Goal: Transaction & Acquisition: Book appointment/travel/reservation

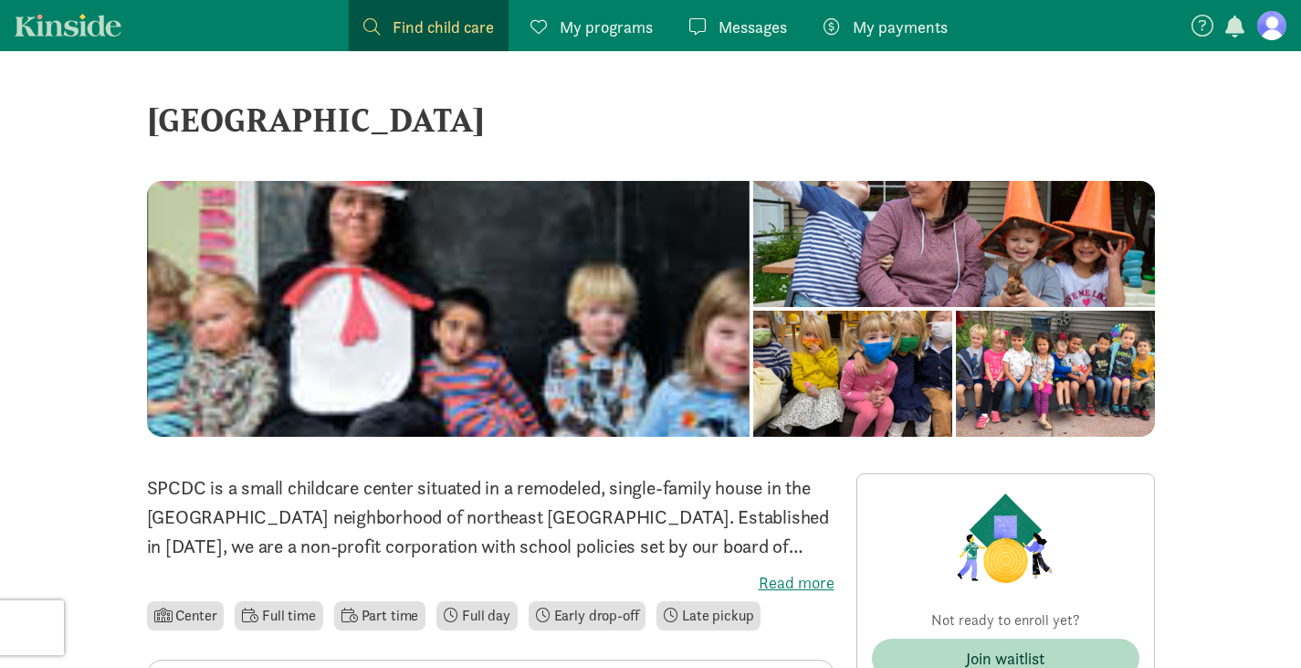
click at [864, 29] on span "My payments" at bounding box center [900, 27] width 95 height 25
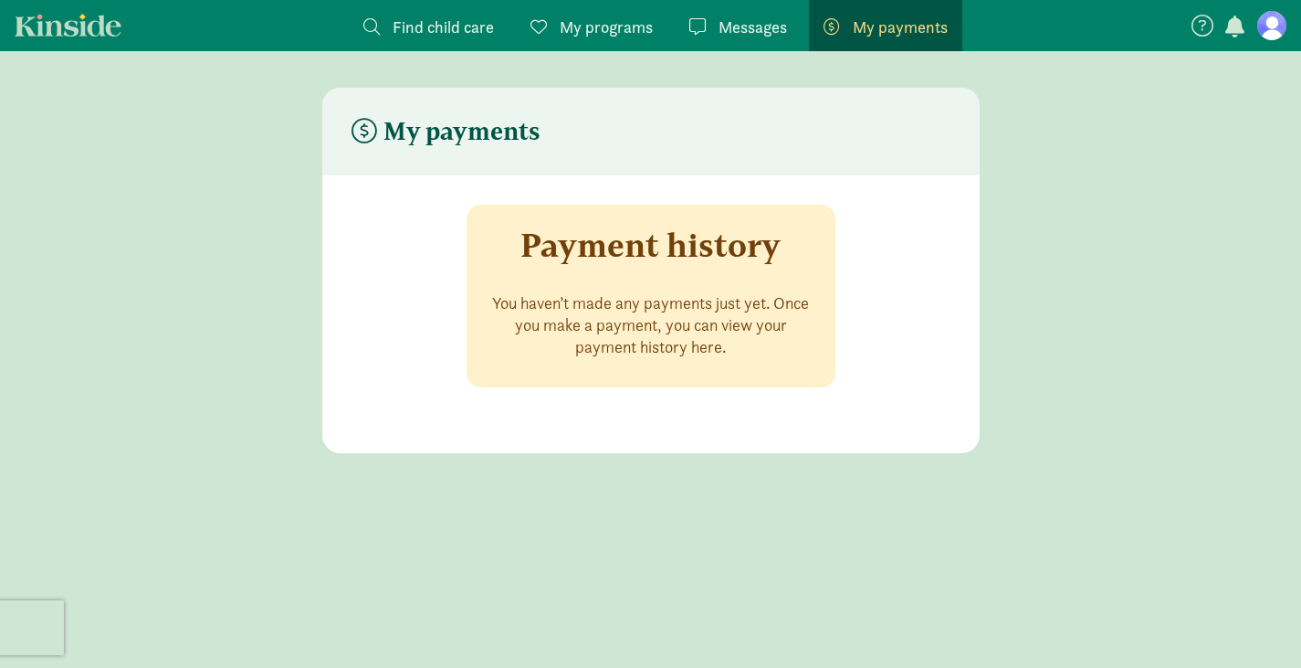
click at [750, 35] on span "Messages" at bounding box center [753, 27] width 68 height 25
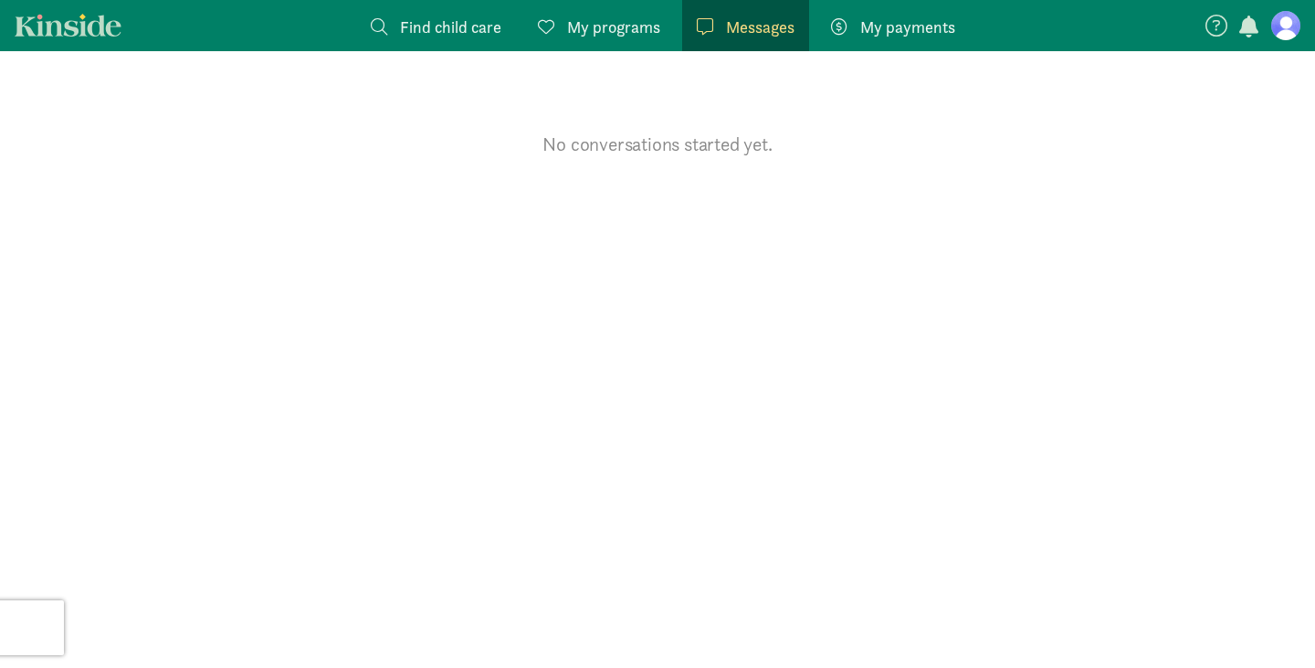
click at [1286, 27] on figure at bounding box center [1285, 25] width 29 height 29
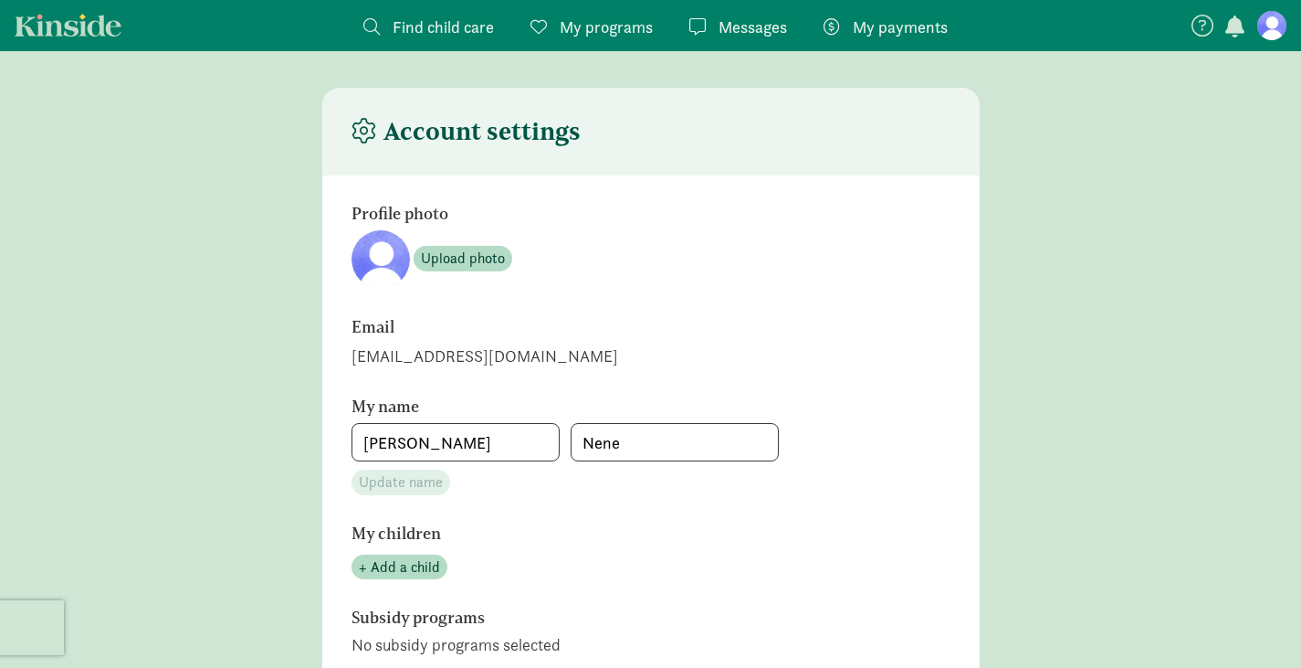
click at [1239, 29] on span "button" at bounding box center [1235, 27] width 19 height 22
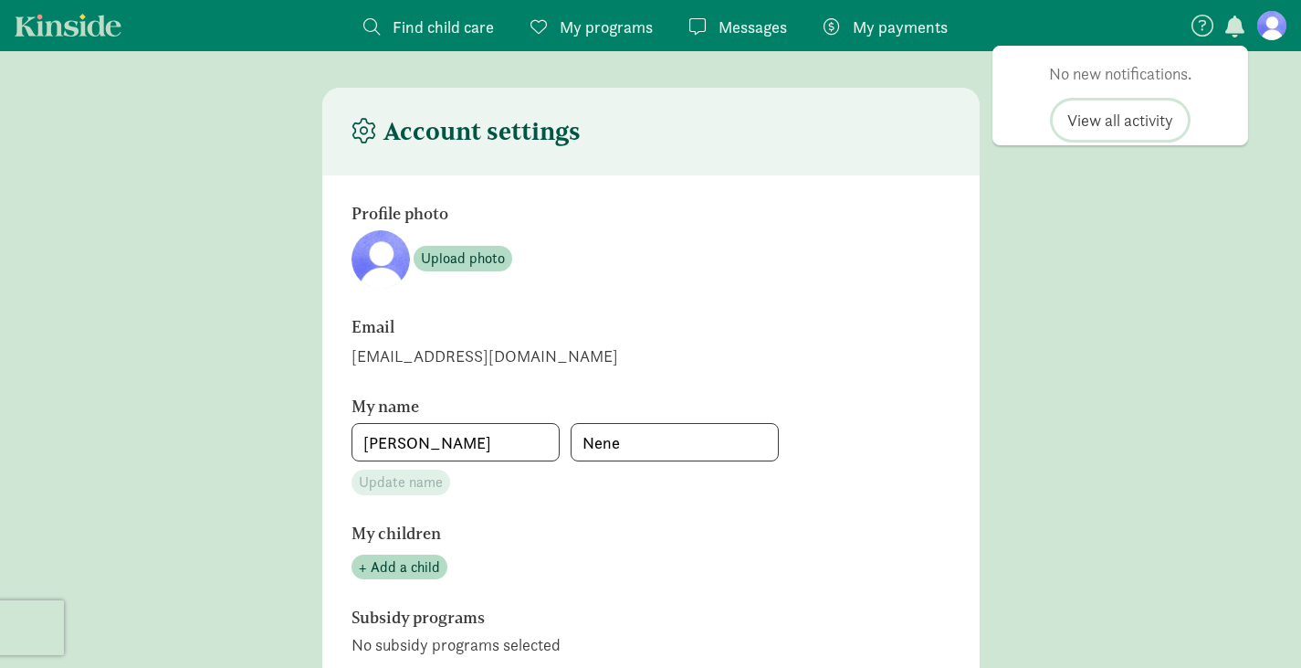
click at [1127, 121] on span "View all activity" at bounding box center [1121, 120] width 106 height 25
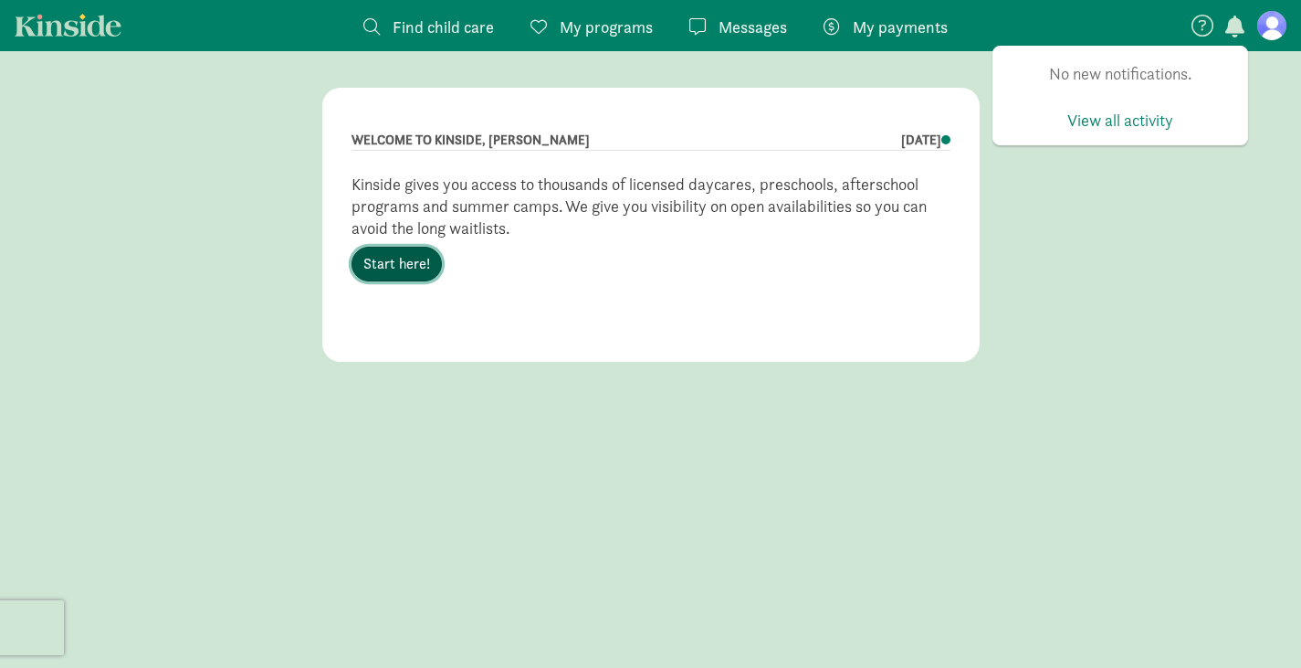
click at [399, 270] on link "Start here!" at bounding box center [397, 264] width 90 height 35
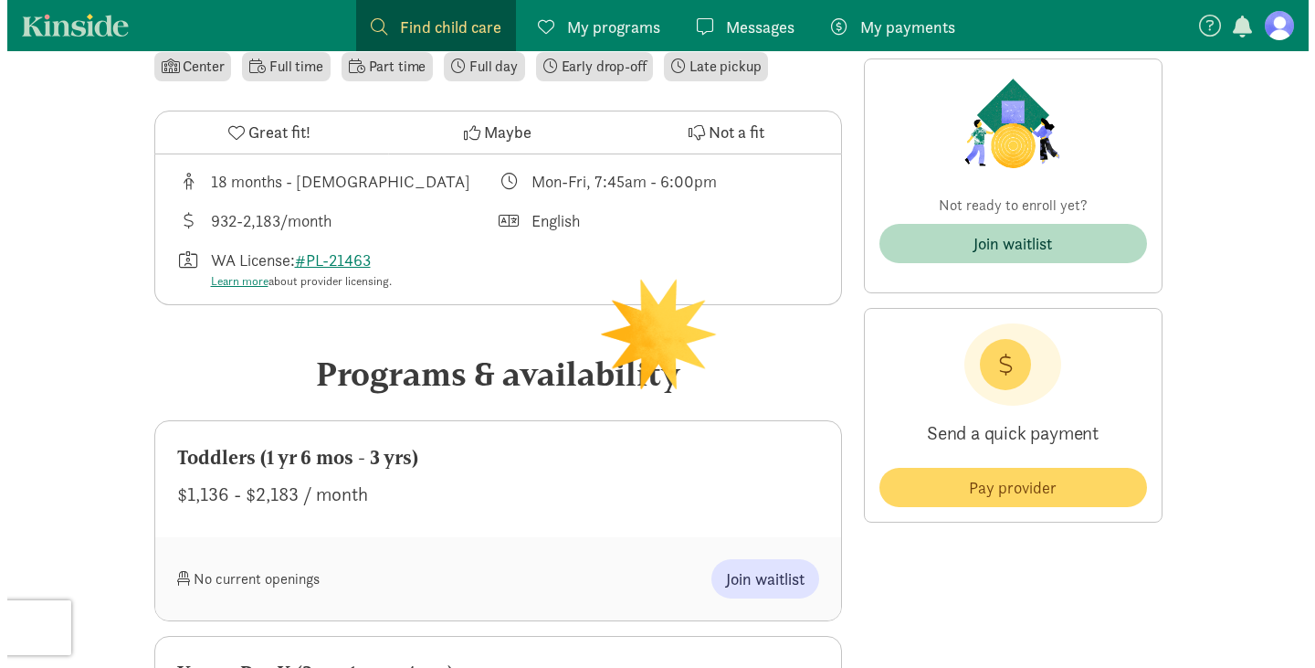
scroll to position [557, 0]
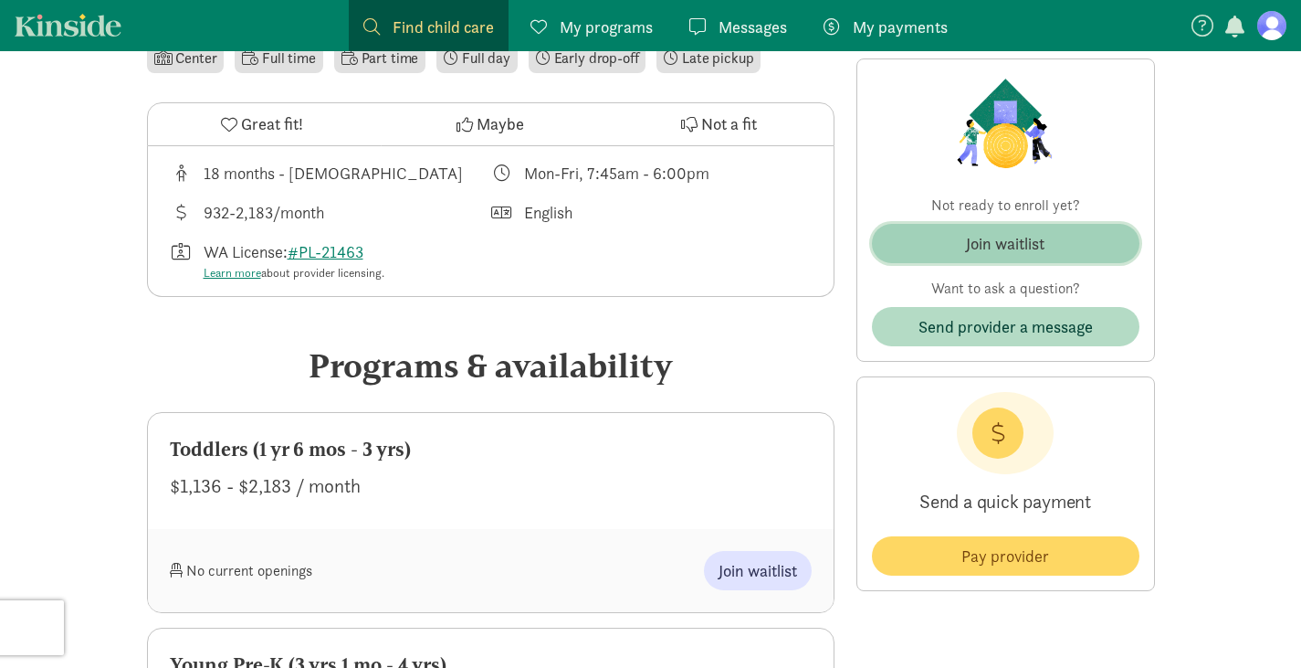
click at [1015, 243] on div "Join waitlist" at bounding box center [1005, 243] width 79 height 25
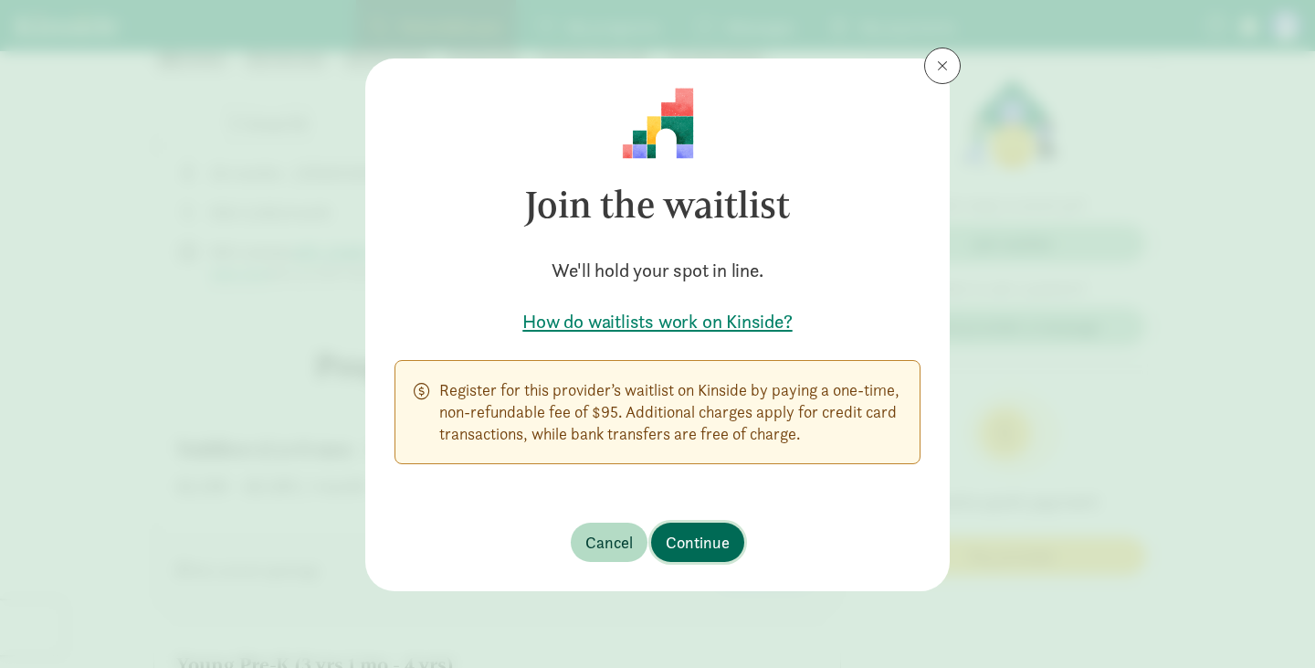
click at [689, 533] on span "Continue" at bounding box center [698, 542] width 64 height 25
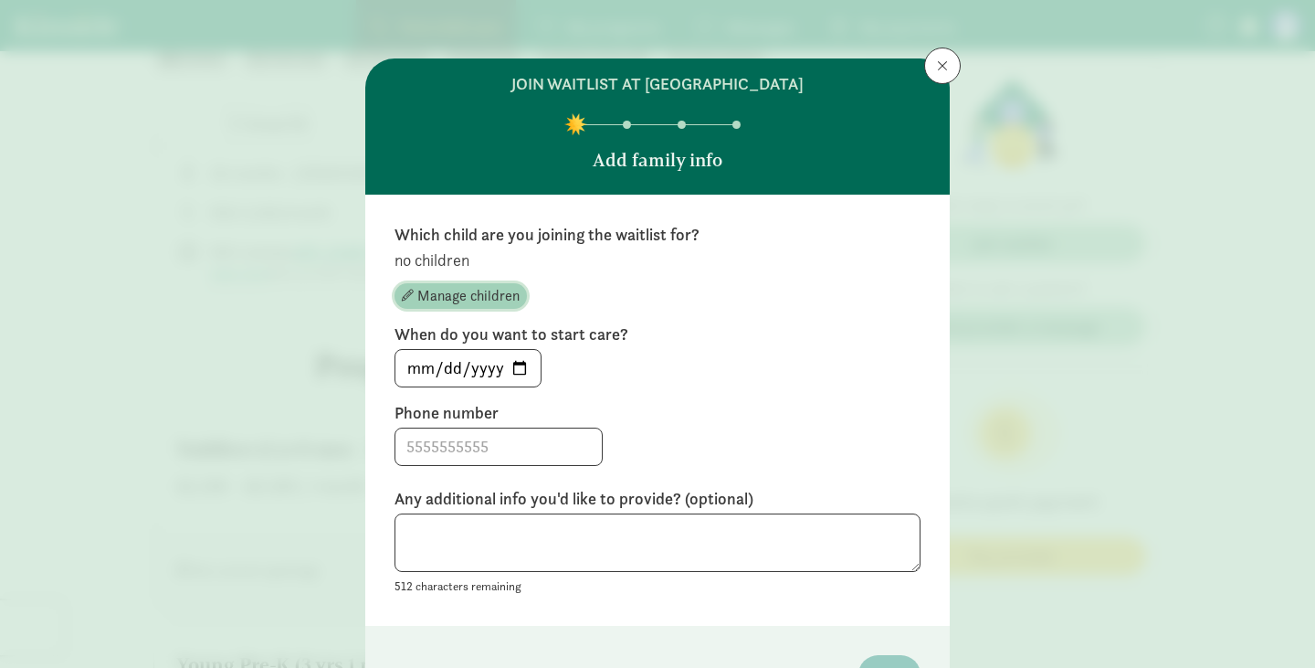
click at [457, 300] on span "Manage children" at bounding box center [468, 296] width 102 height 22
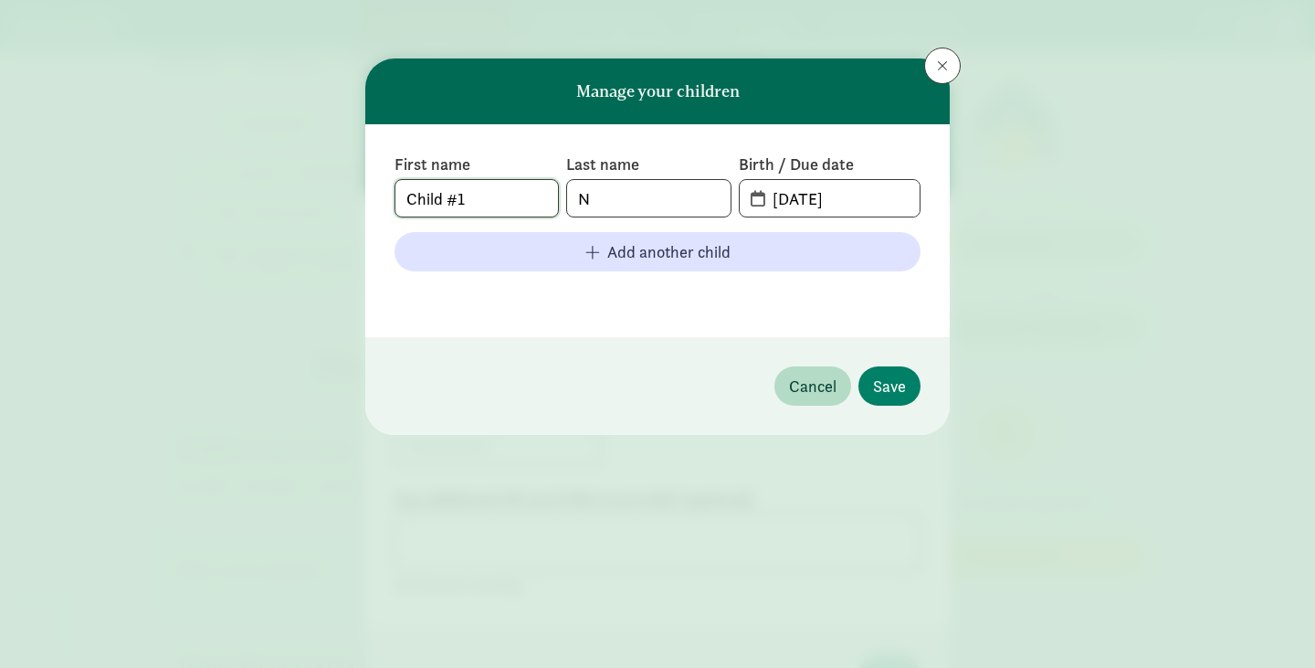
click at [502, 195] on input "Child #1" at bounding box center [476, 198] width 163 height 37
type input "C"
type input "[PERSON_NAME]"
click at [818, 200] on input "[DATE]" at bounding box center [841, 198] width 158 height 37
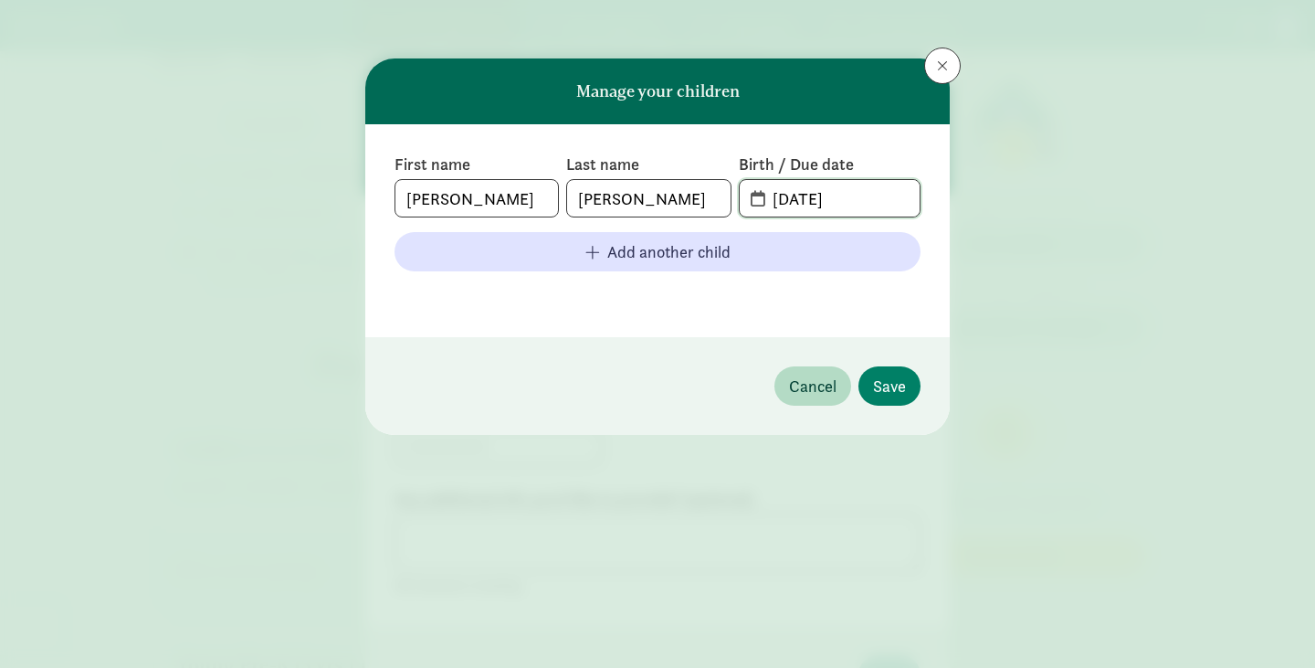
drag, startPoint x: 870, startPoint y: 198, endPoint x: 692, endPoint y: 203, distance: 178.1
click at [692, 203] on div "First name [PERSON_NAME] Last name [PERSON_NAME] Birth / Due date [DATE]" at bounding box center [658, 185] width 526 height 64
click at [809, 202] on input "[DATE]" at bounding box center [841, 198] width 158 height 37
type input "[DATE]"
click at [893, 387] on span "Save" at bounding box center [889, 386] width 33 height 25
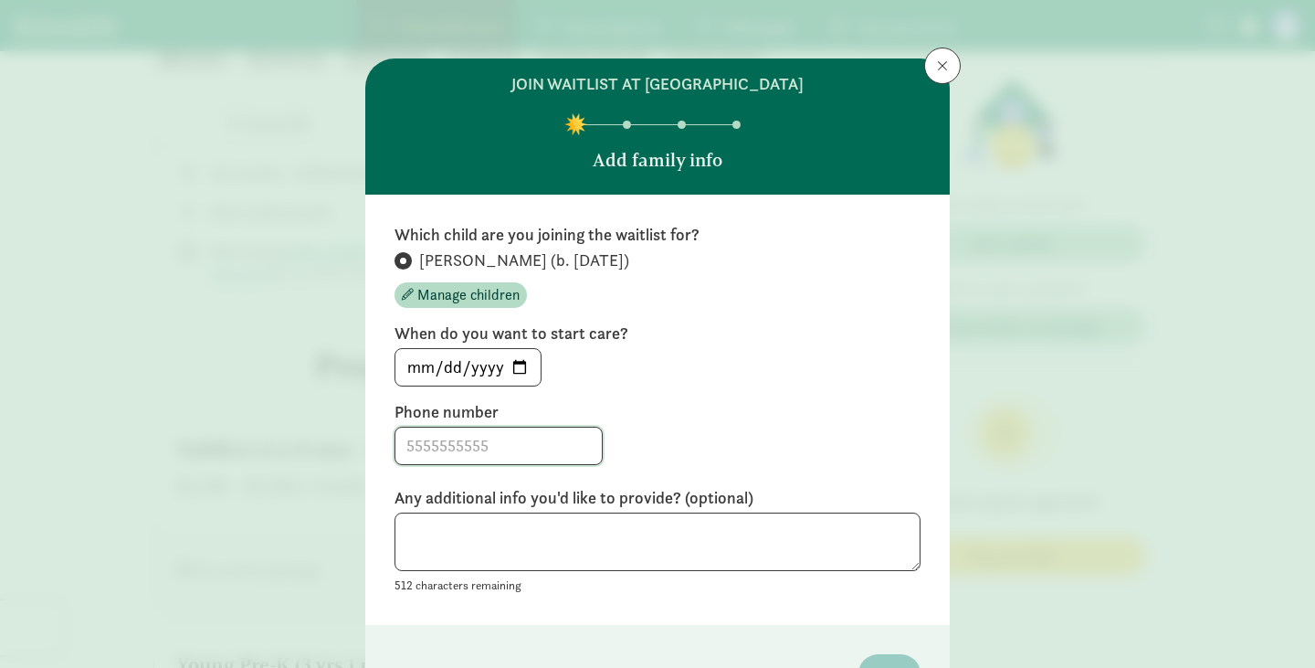
click at [491, 449] on input at bounding box center [498, 445] width 206 height 37
type input "3522224694"
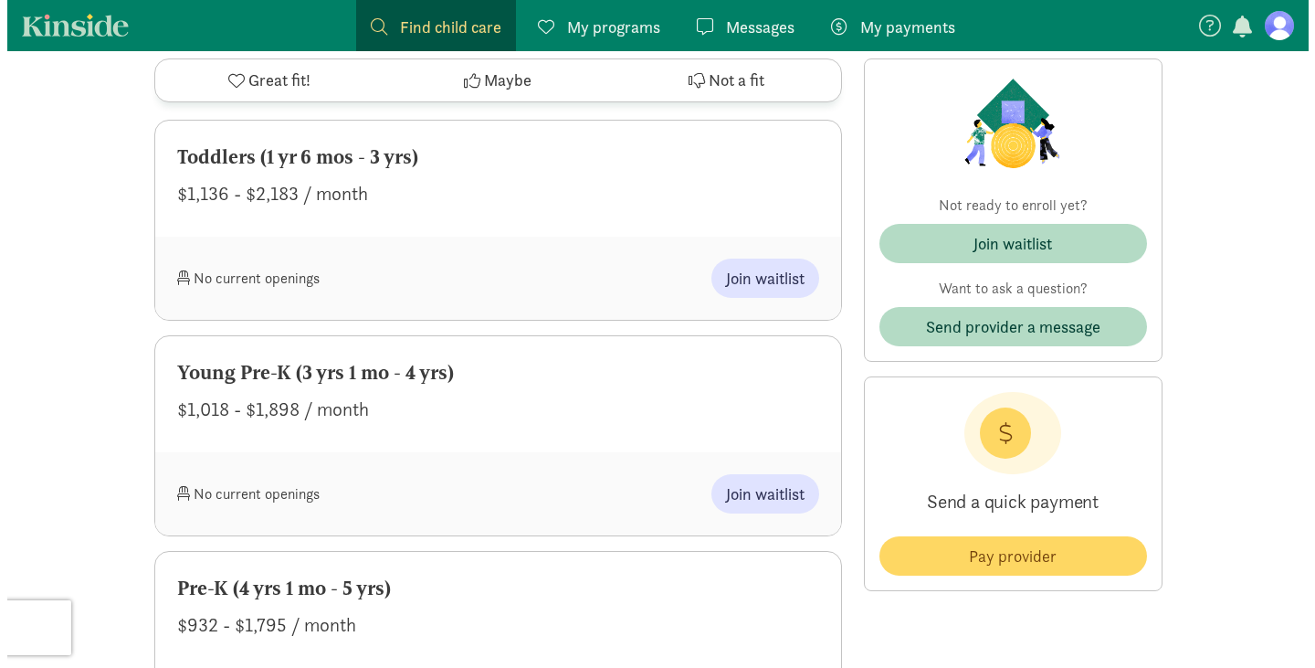
scroll to position [847, 0]
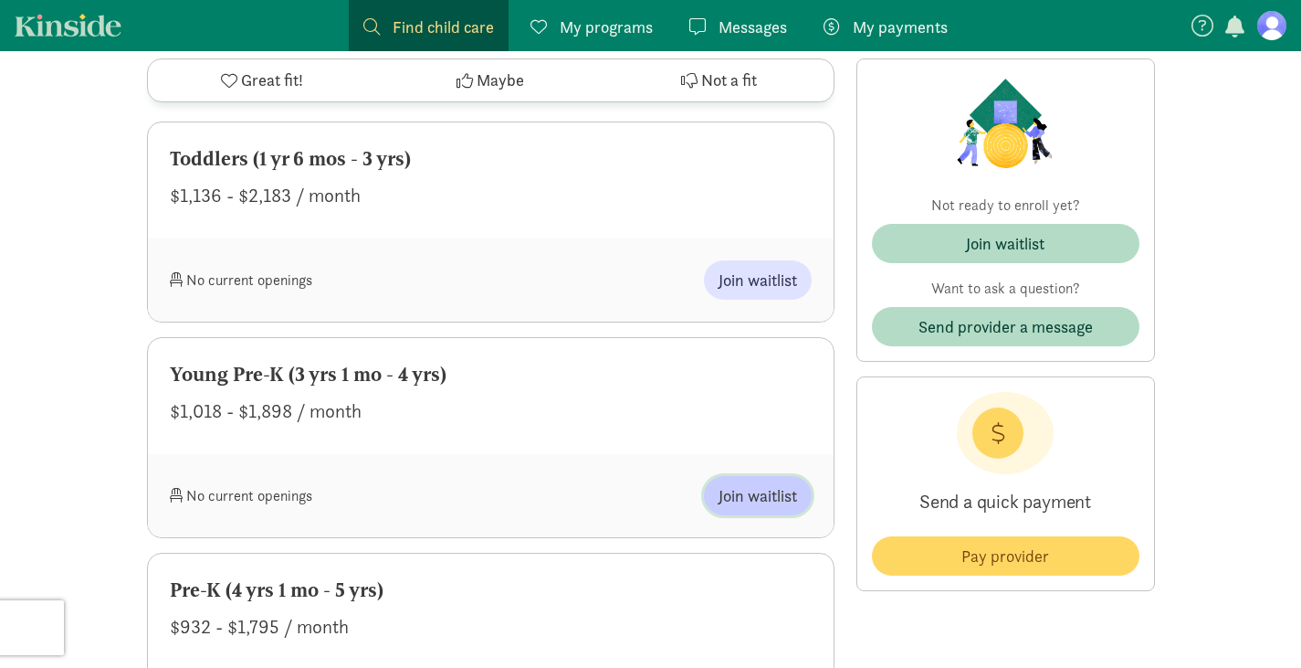
click at [760, 495] on span "Join waitlist" at bounding box center [758, 495] width 79 height 25
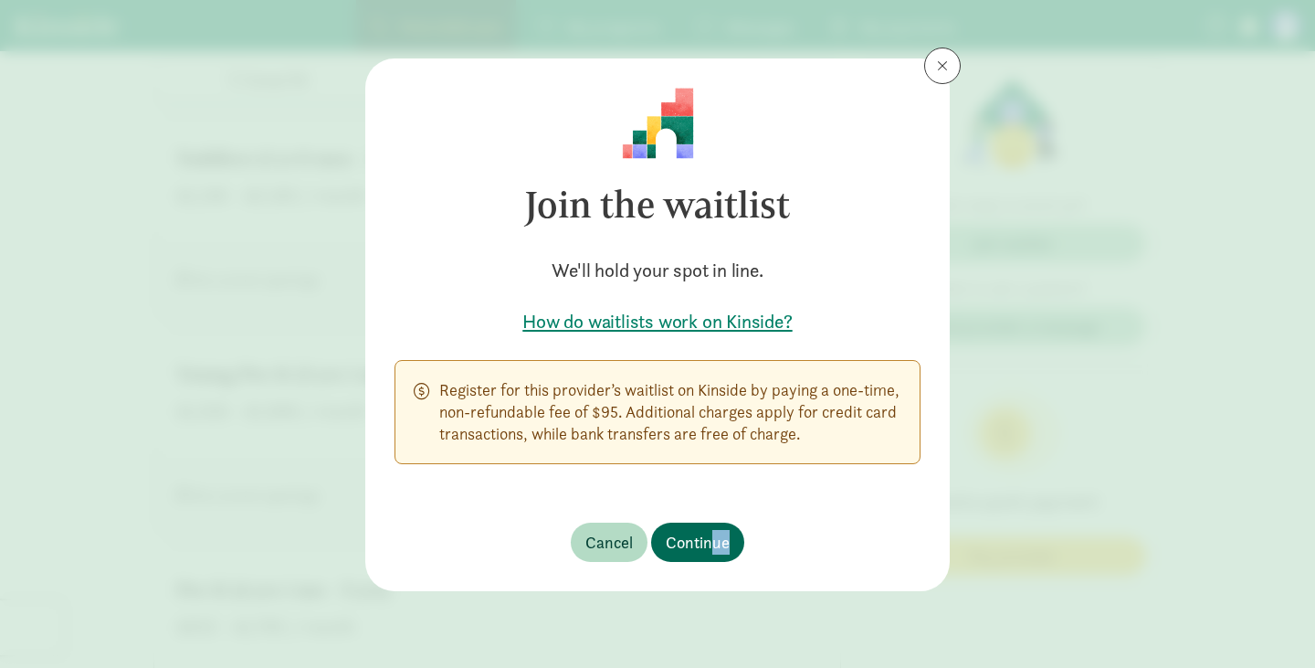
drag, startPoint x: 695, startPoint y: 565, endPoint x: 721, endPoint y: 535, distance: 39.5
click at [721, 535] on footer "Cancel Continue" at bounding box center [657, 542] width 584 height 98
click at [721, 535] on span "Continue" at bounding box center [698, 542] width 64 height 25
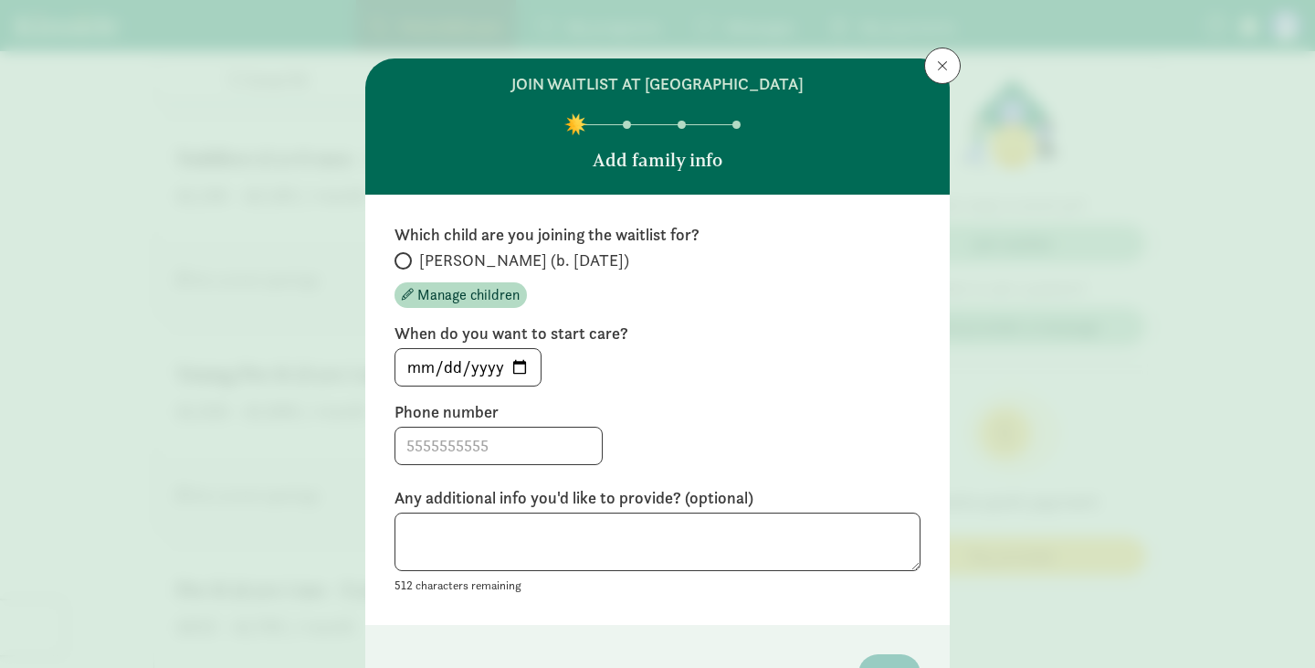
click at [405, 257] on span at bounding box center [403, 260] width 17 height 17
click at [405, 257] on input "[PERSON_NAME] (b. [DATE])" at bounding box center [401, 261] width 12 height 12
radio input "true"
click at [484, 447] on input at bounding box center [498, 445] width 206 height 37
type input "3522224694"
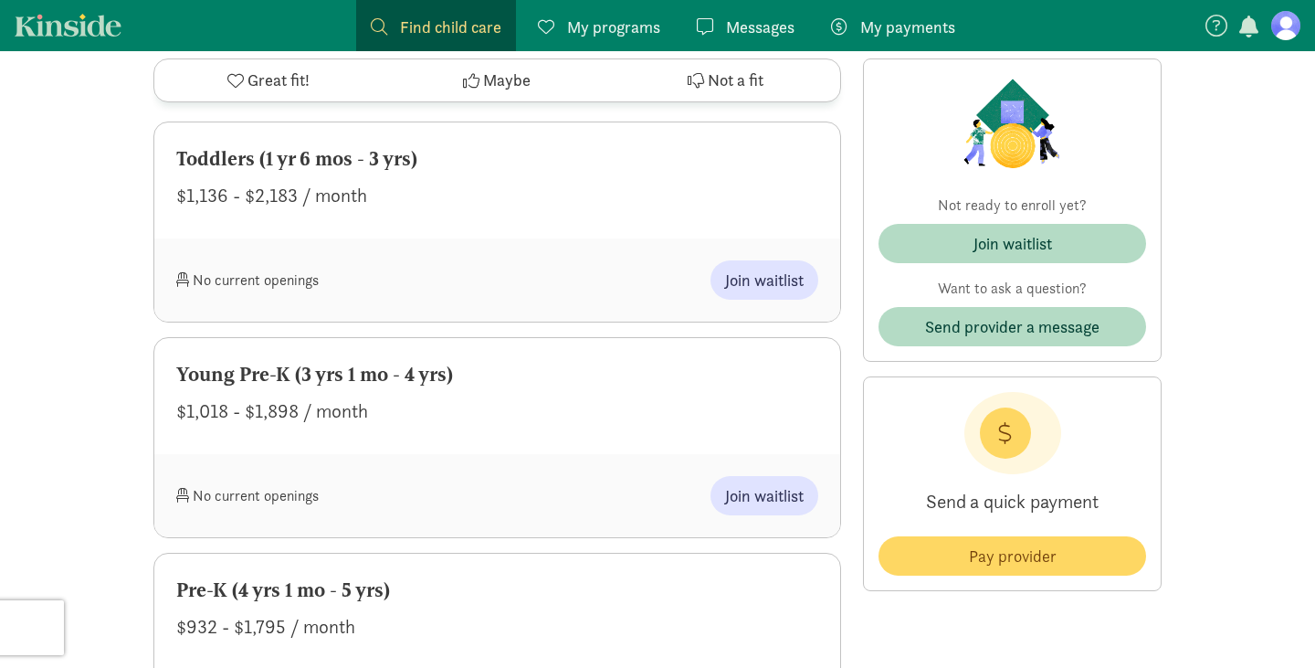
scroll to position [83, 0]
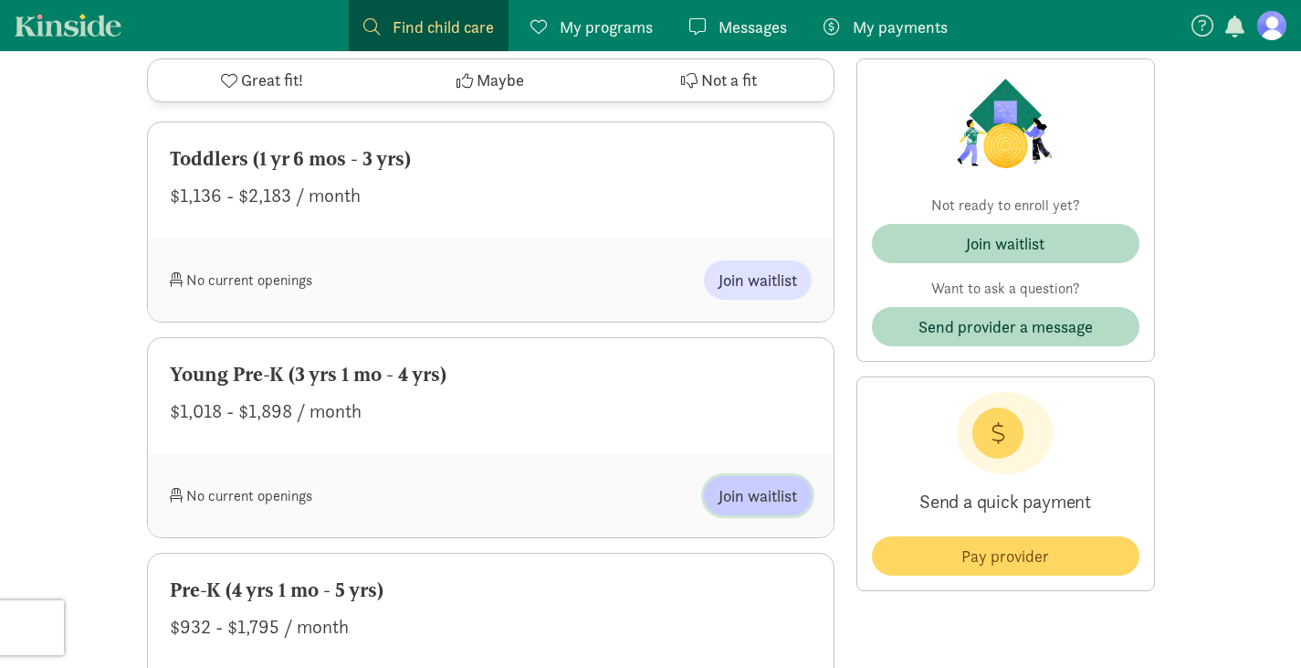
click at [752, 494] on span "Join waitlist" at bounding box center [758, 495] width 79 height 25
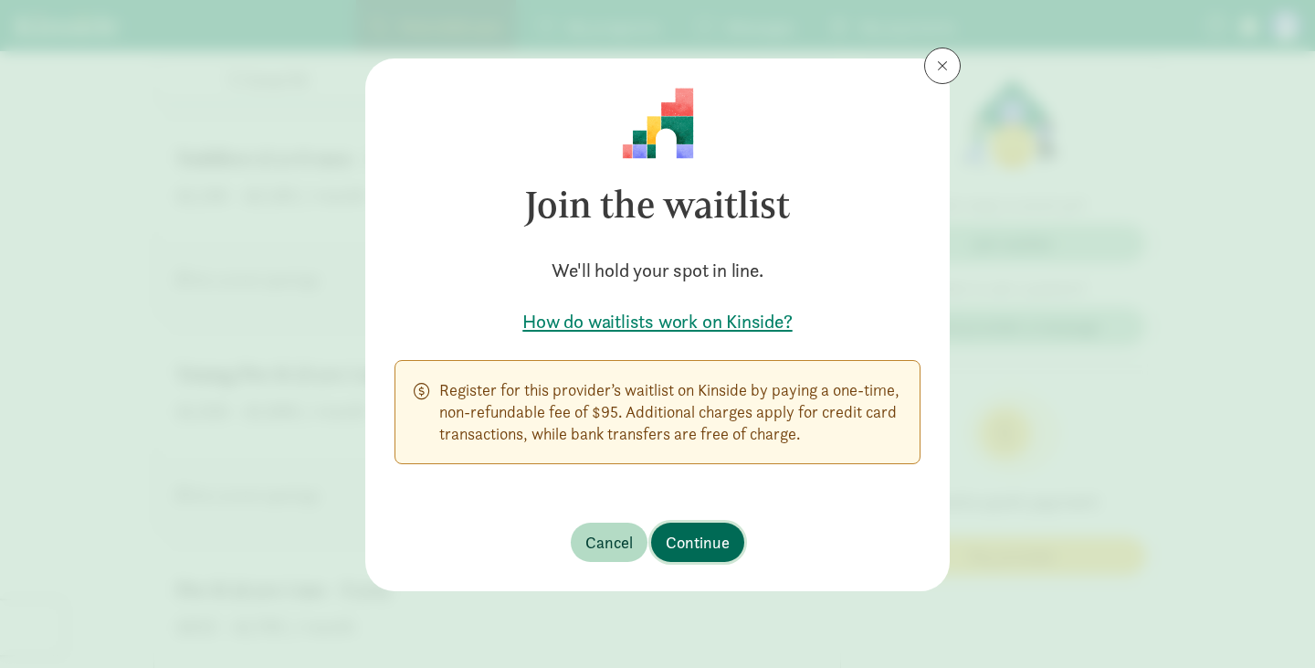
click at [692, 539] on span "Continue" at bounding box center [698, 542] width 64 height 25
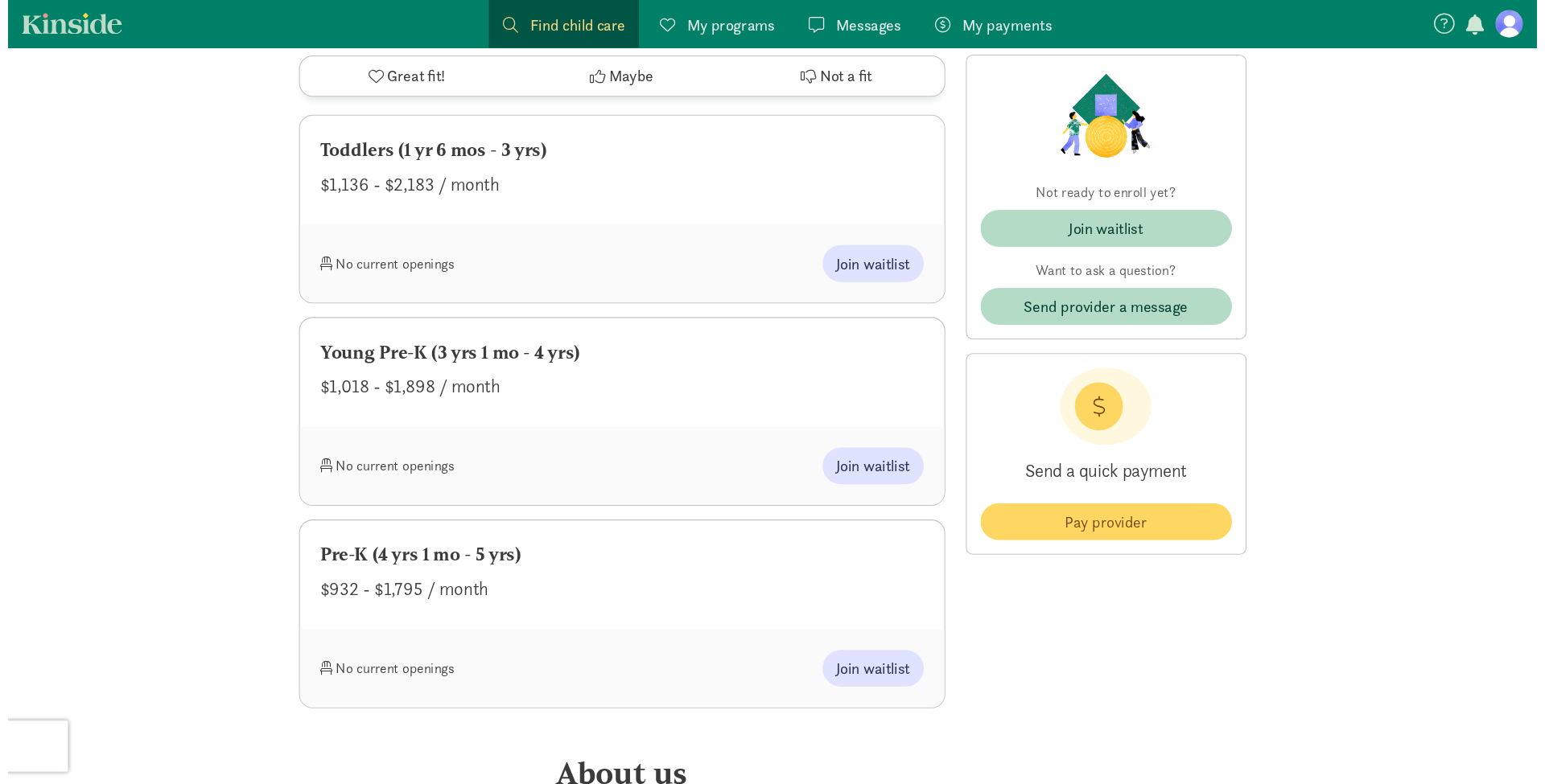
scroll to position [746, 0]
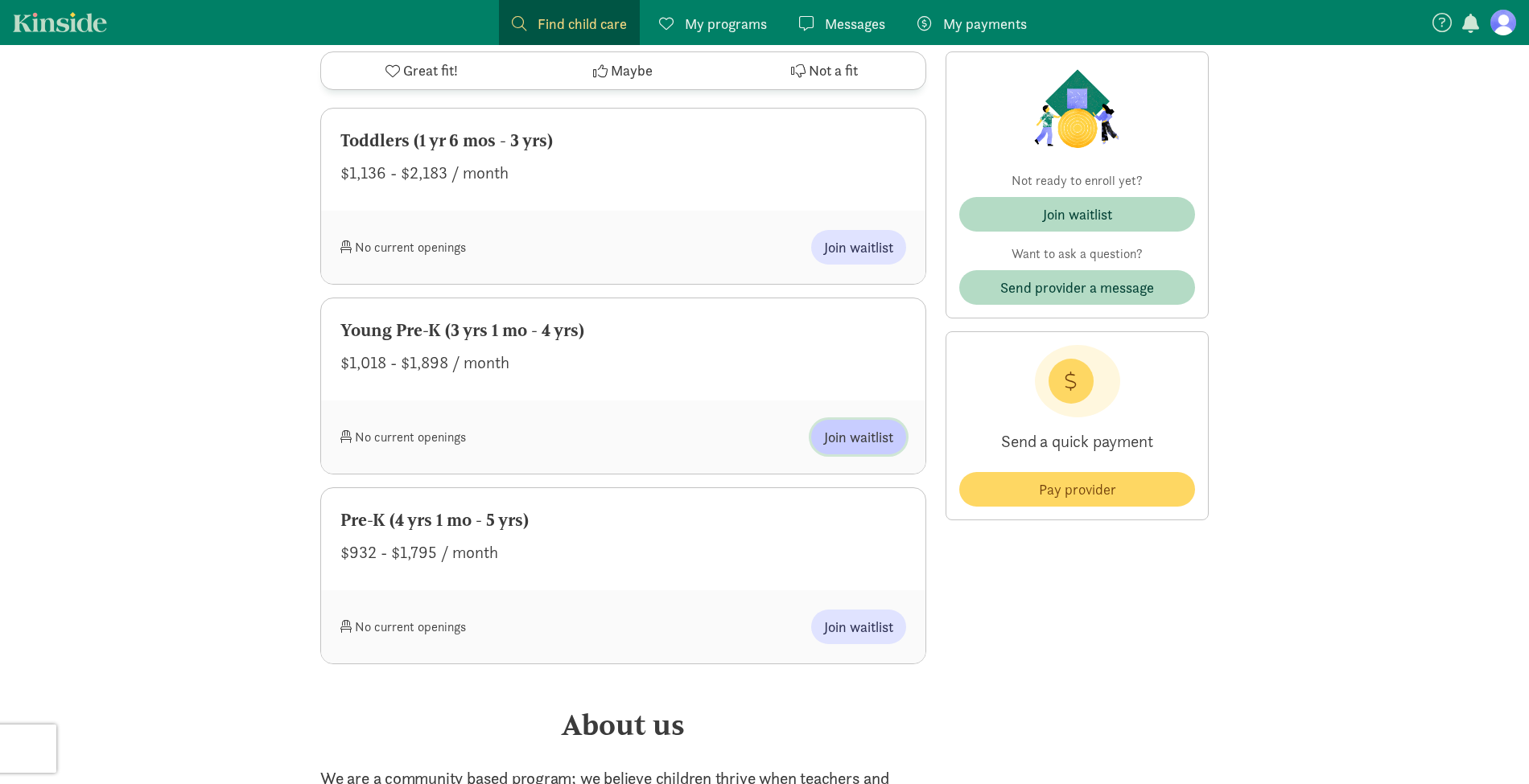
drag, startPoint x: 1105, startPoint y: 0, endPoint x: 844, endPoint y: 438, distance: 509.9
click at [844, 438] on span "Join waitlist" at bounding box center [858, 437] width 70 height 22
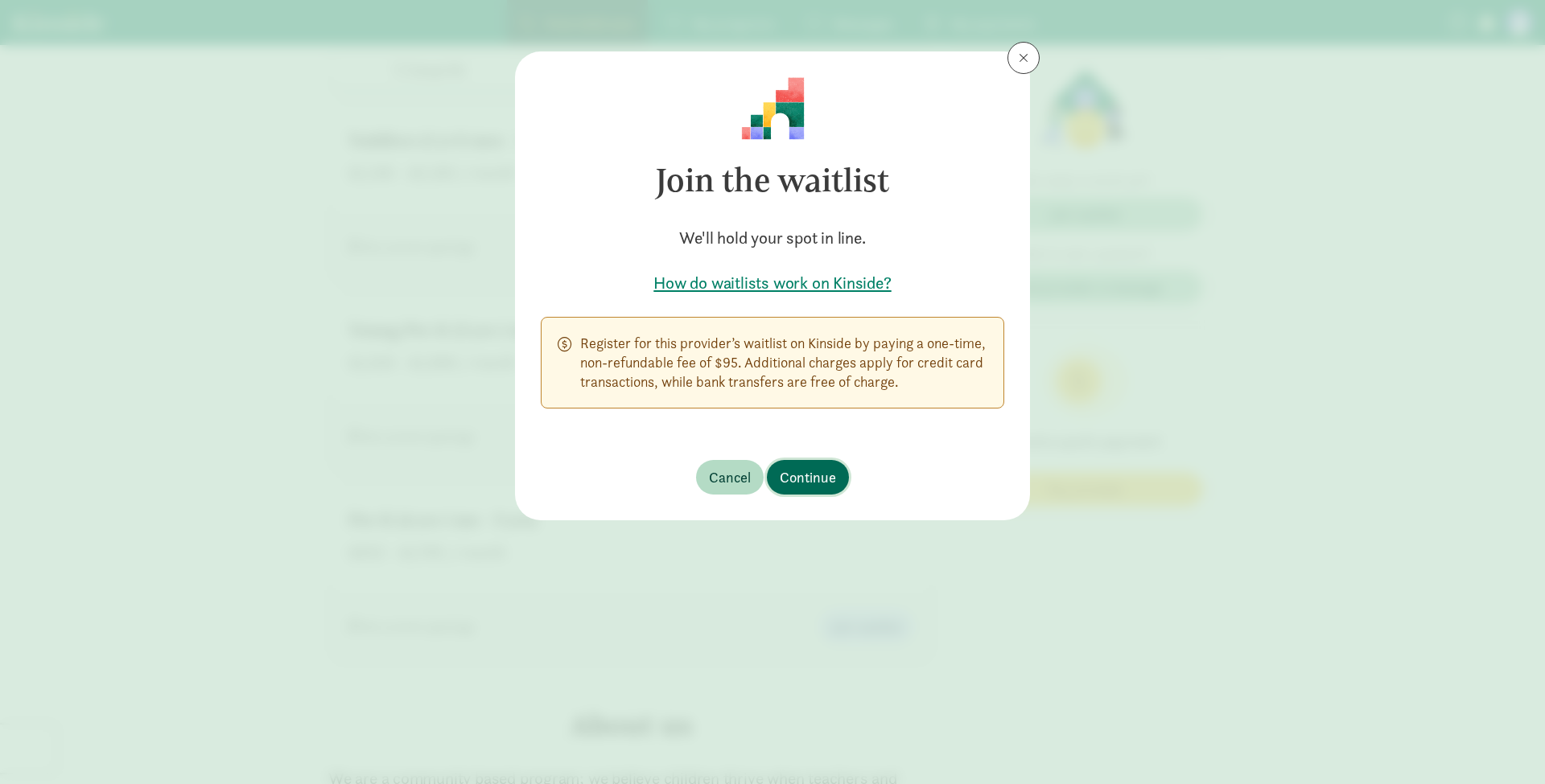
click at [810, 481] on span "Continue" at bounding box center [808, 477] width 56 height 22
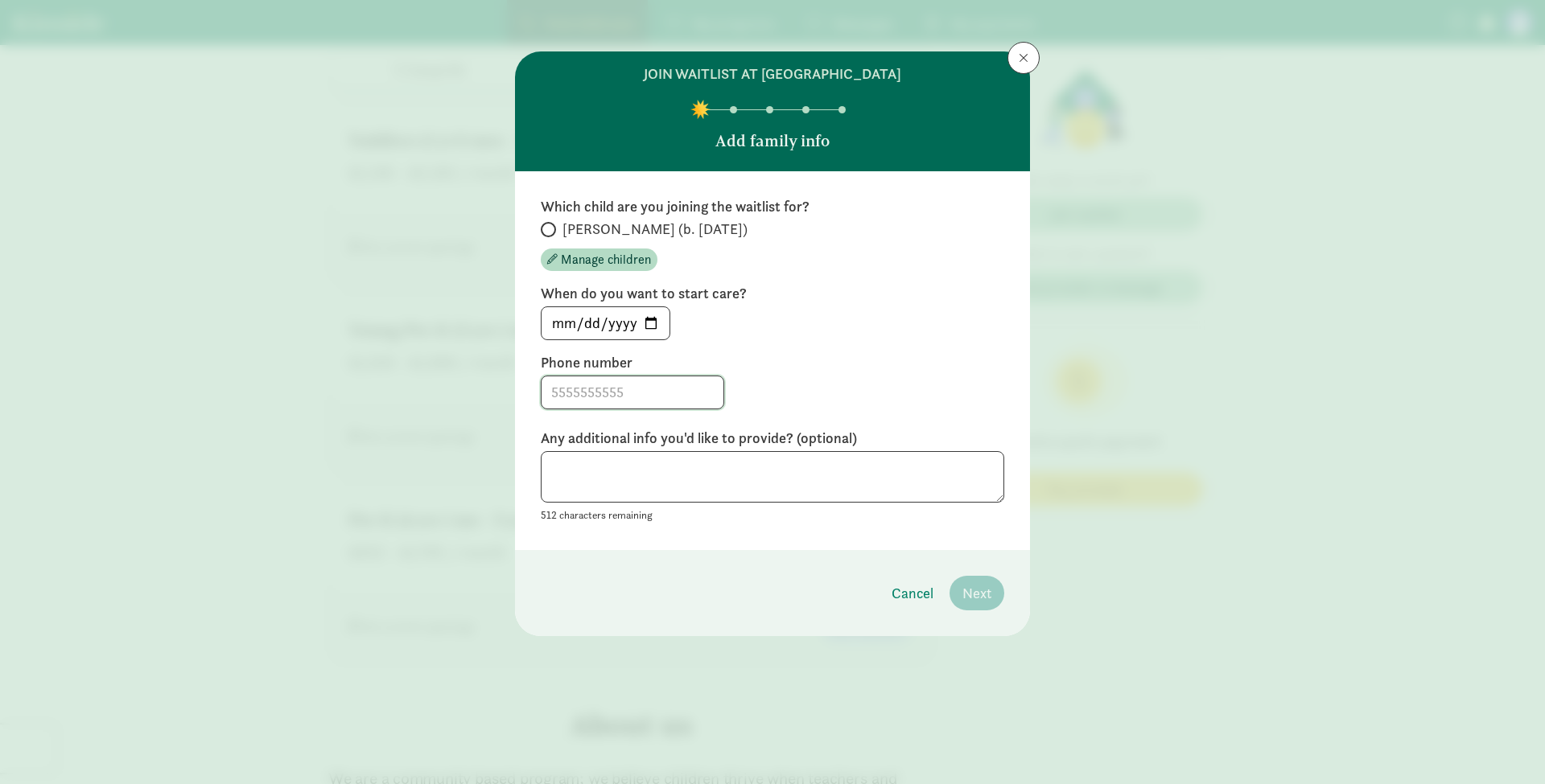
click at [658, 391] on input at bounding box center [633, 392] width 182 height 33
type input "3522224694"
click at [547, 228] on input "[PERSON_NAME] (b. [DATE])" at bounding box center [546, 230] width 11 height 11
radio input "true"
click at [981, 588] on span "Next" at bounding box center [977, 593] width 29 height 22
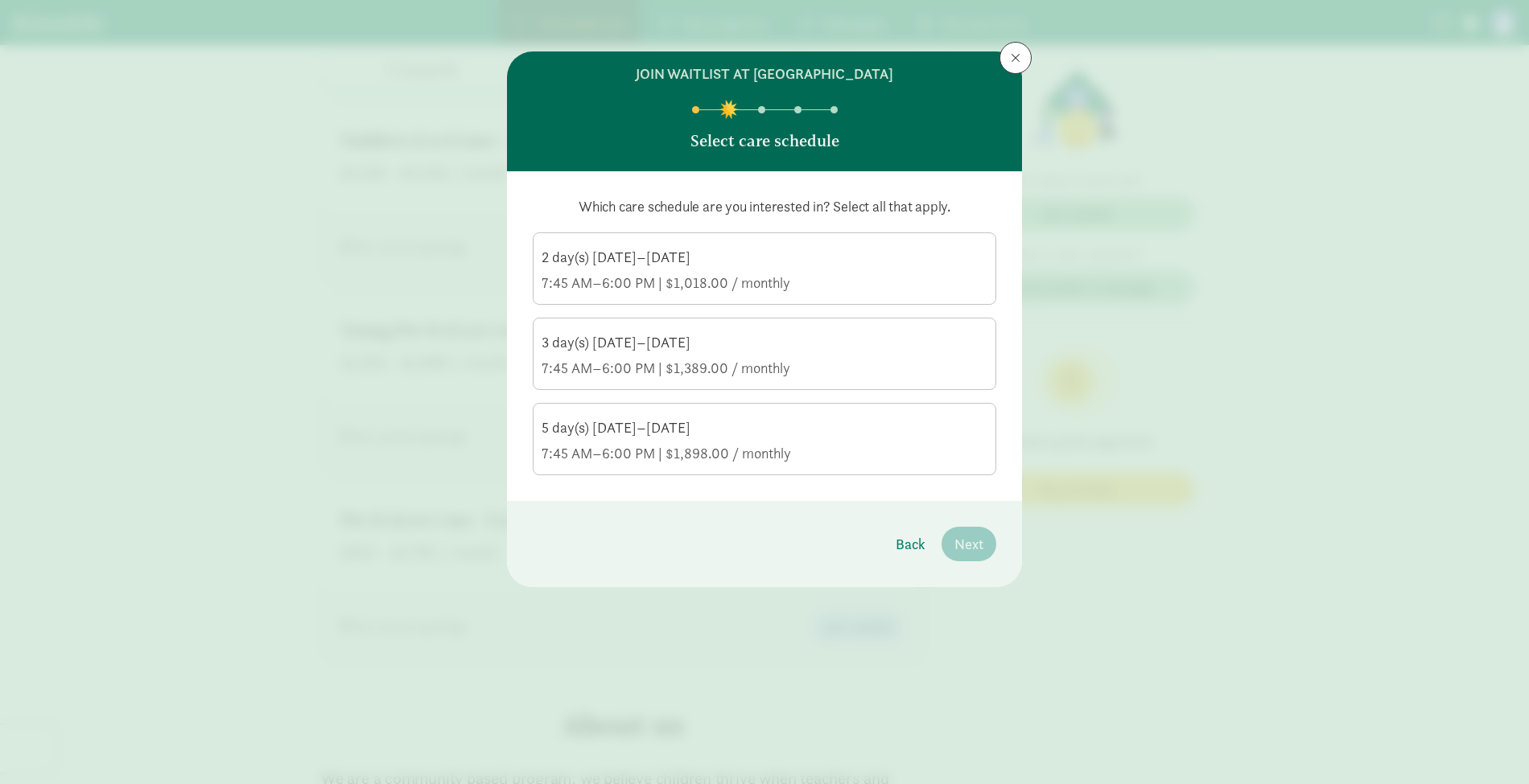
click at [759, 440] on div "5 day(s) [DATE]–[DATE] 7:45 AM–6:00 PM | $1,898.00 / monthly" at bounding box center [765, 440] width 446 height 45
click at [0, 0] on input "5 day(s) [DATE]–[DATE] 7:45 AM–6:00 PM | $1,898.00 / monthly" at bounding box center [0, 0] width 0 height 0
click at [961, 528] on button "Next" at bounding box center [969, 544] width 55 height 34
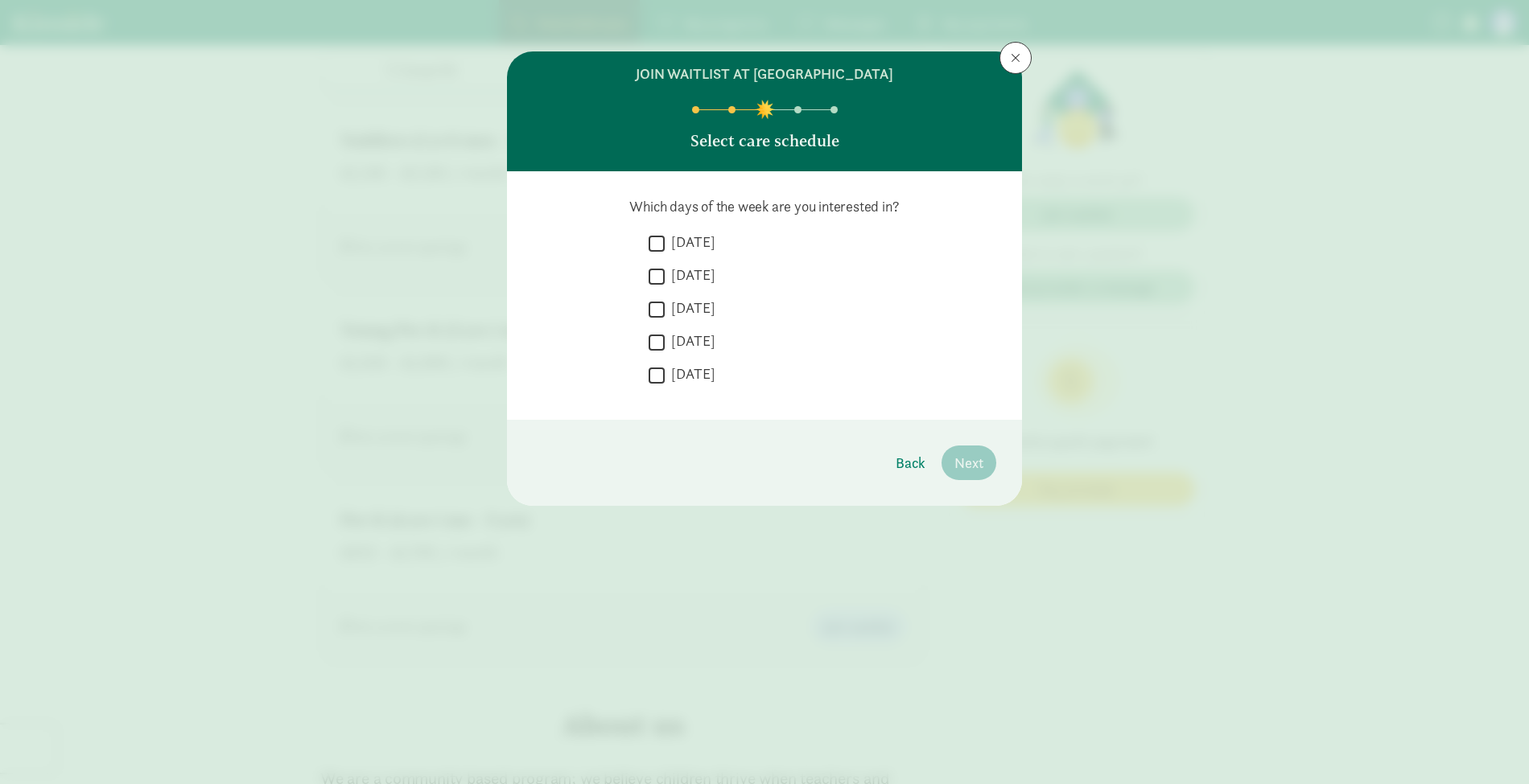
click at [660, 246] on input "[DATE]" at bounding box center [657, 243] width 16 height 22
checkbox input "true"
click at [657, 278] on input "[DATE]" at bounding box center [657, 276] width 16 height 22
checkbox input "true"
click at [656, 313] on input "[DATE]" at bounding box center [657, 309] width 16 height 22
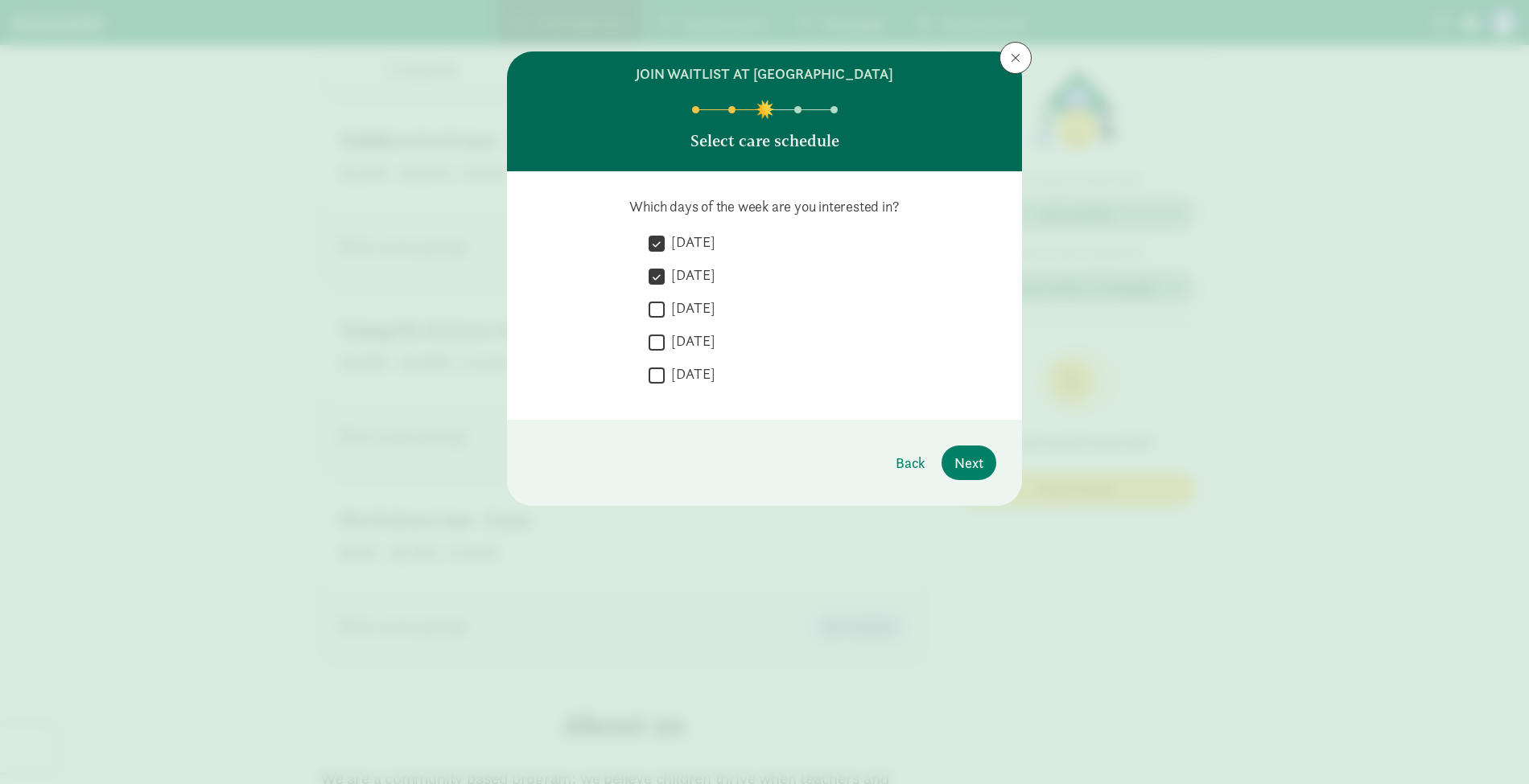
checkbox input "true"
click at [656, 341] on input "[DATE]" at bounding box center [657, 342] width 16 height 22
checkbox input "true"
click at [654, 375] on input "[DATE]" at bounding box center [657, 375] width 16 height 22
checkbox input "true"
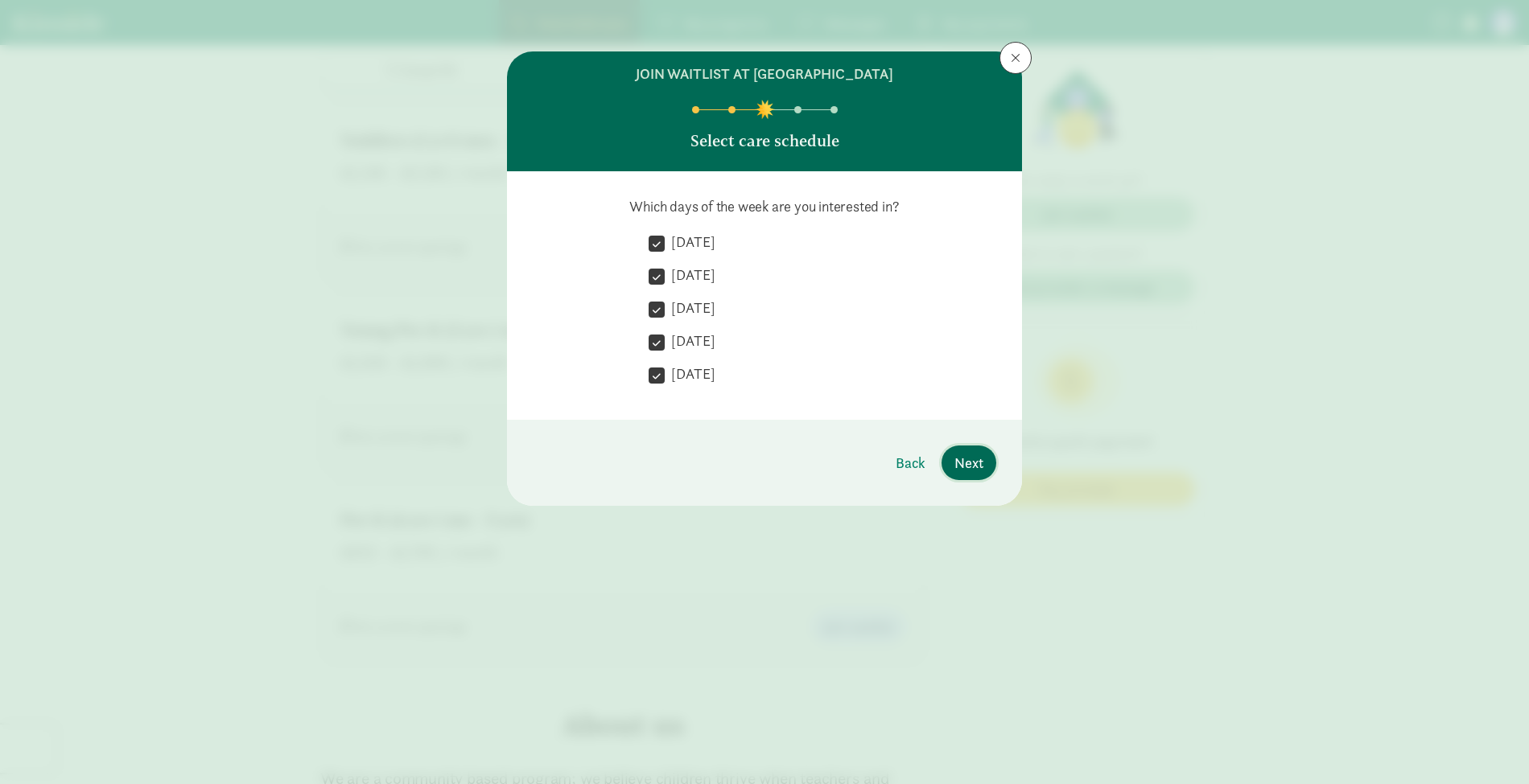
click at [983, 462] on button "Next" at bounding box center [969, 462] width 55 height 34
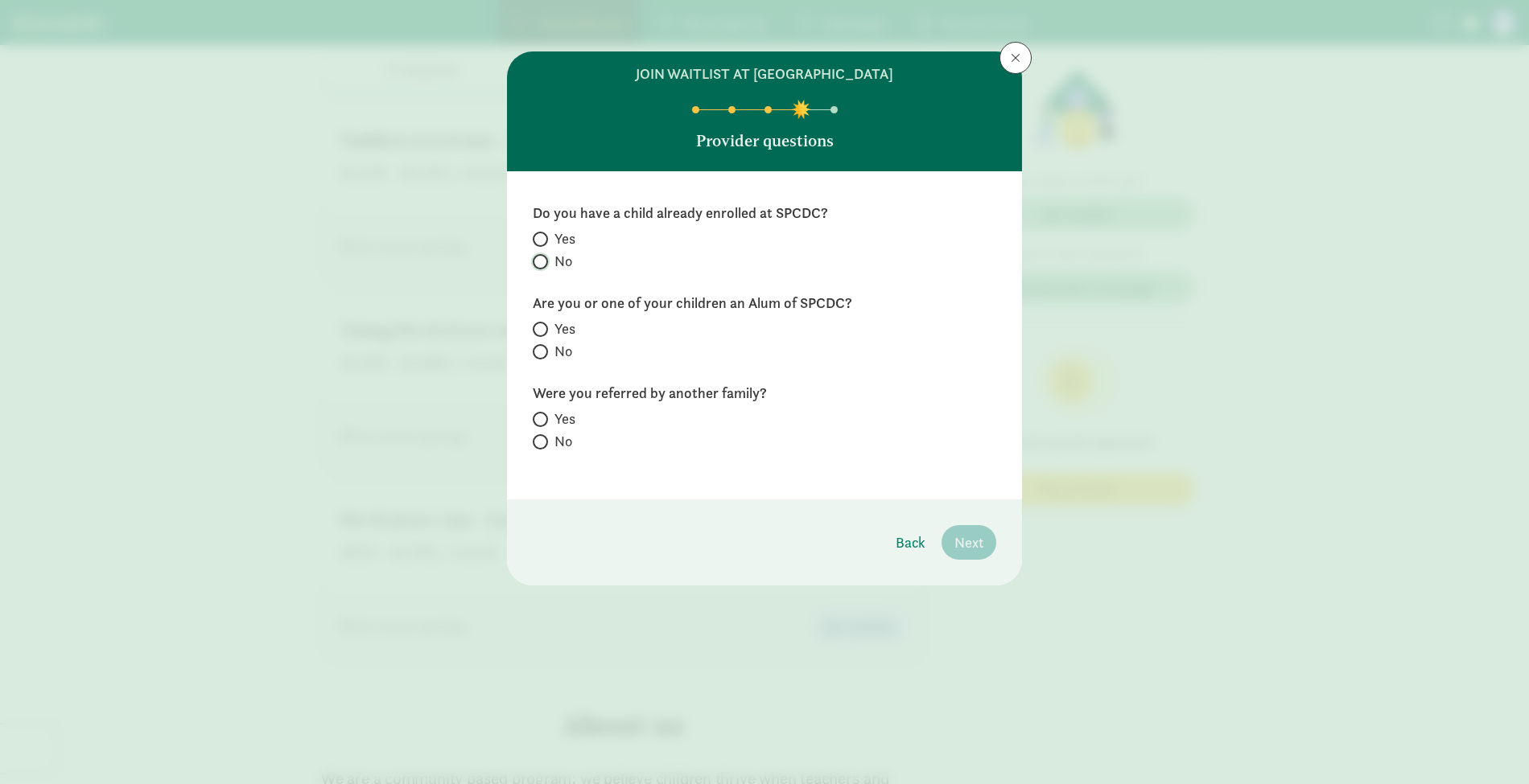
click at [538, 263] on input "No" at bounding box center [538, 262] width 11 height 11
radio input "true"
click at [544, 351] on span at bounding box center [540, 351] width 15 height 15
click at [543, 351] on input "No" at bounding box center [538, 352] width 11 height 11
radio input "true"
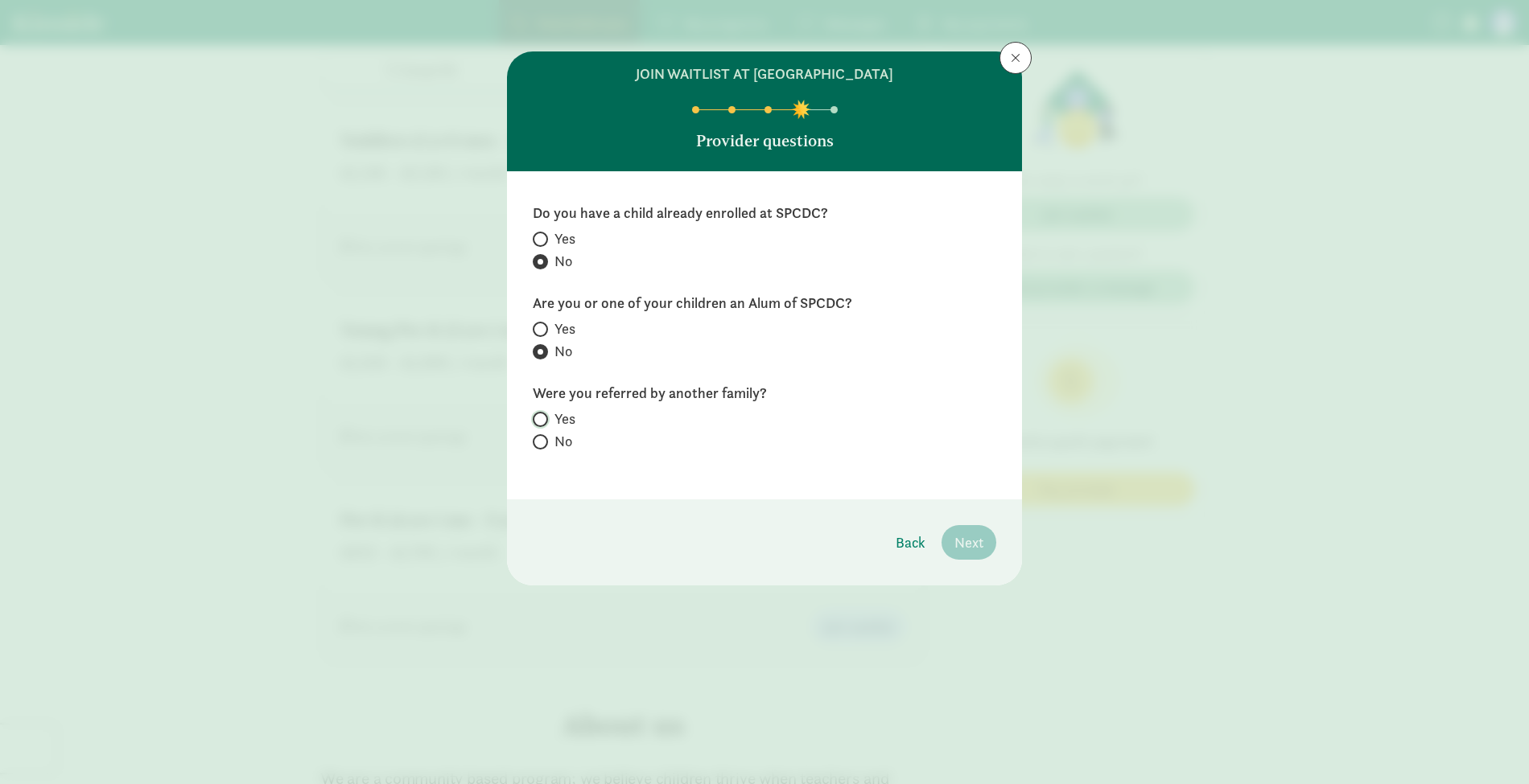
click at [543, 415] on input "Yes" at bounding box center [538, 419] width 11 height 11
radio input "true"
click at [971, 549] on span "Next" at bounding box center [969, 543] width 29 height 22
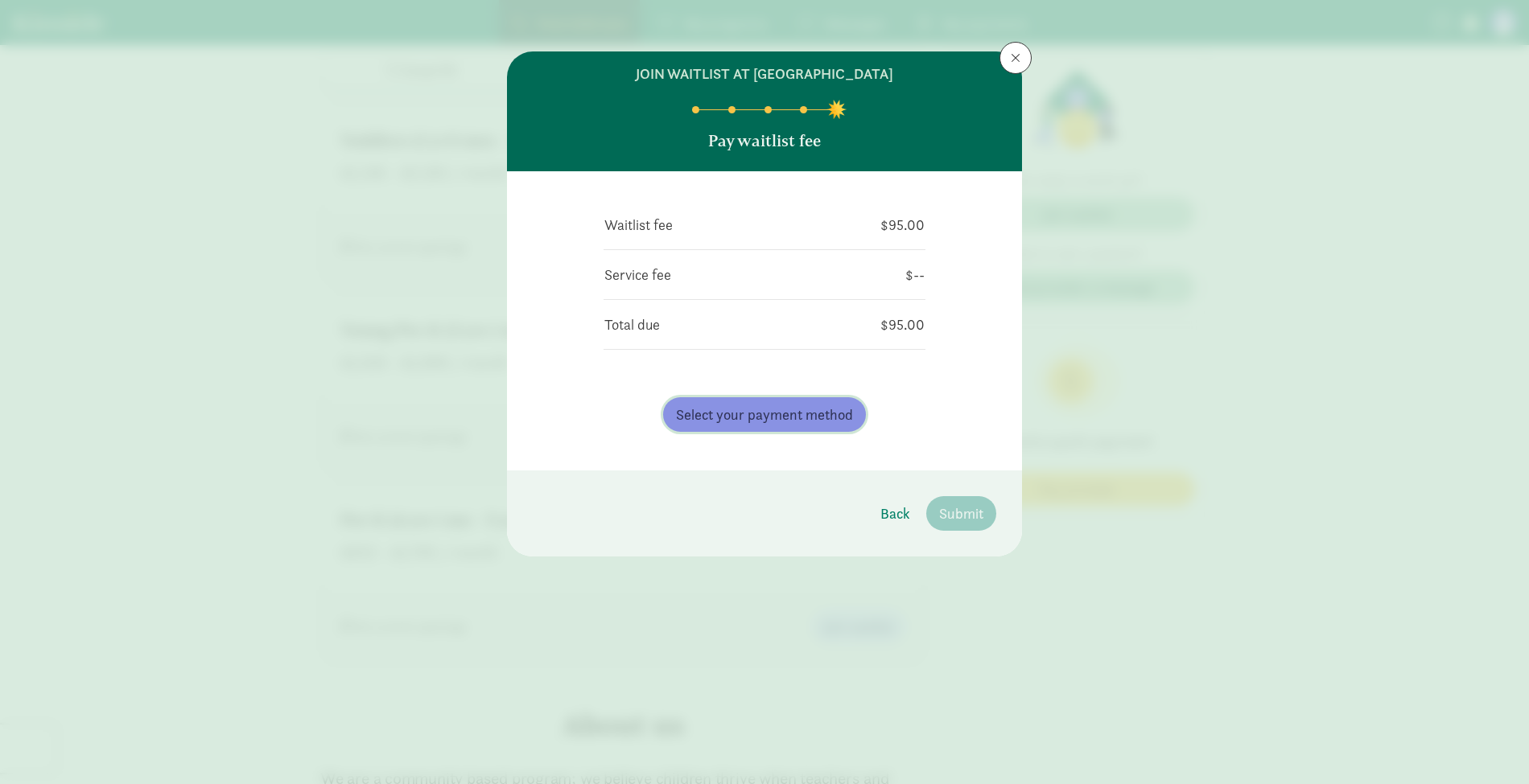
click at [770, 413] on span "Select your payment method" at bounding box center [764, 414] width 177 height 22
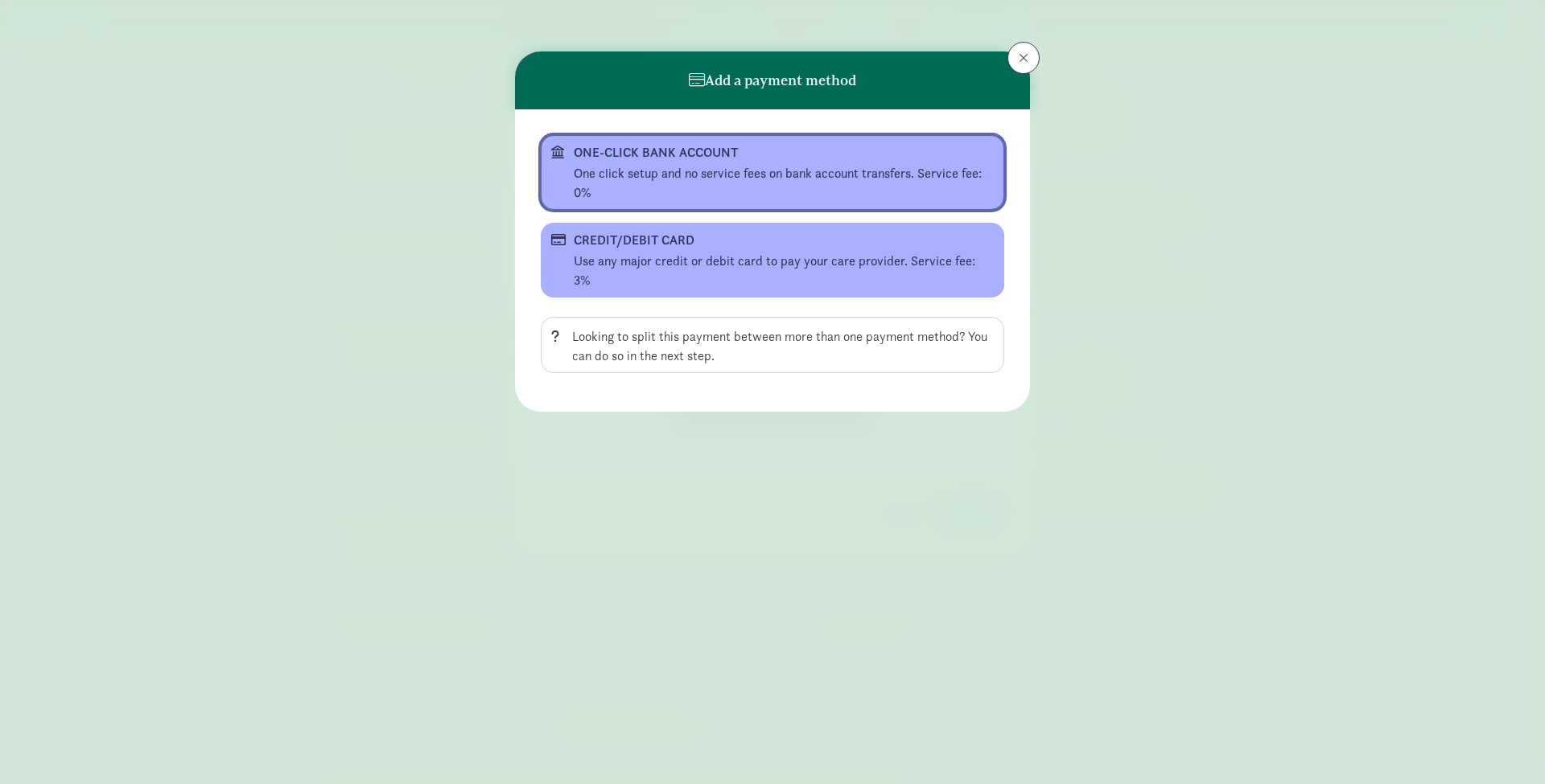
click at [718, 189] on div "One click setup and no service fees on bank account transfers. Service fee: 0%" at bounding box center [784, 183] width 420 height 39
